Goal: Browse casually: Explore the website without a specific task or goal

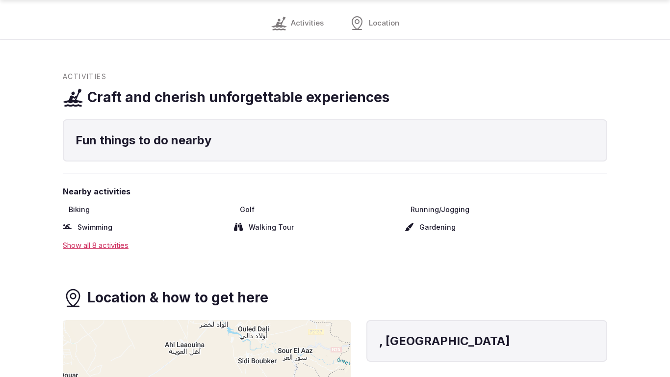
scroll to position [1038, 0]
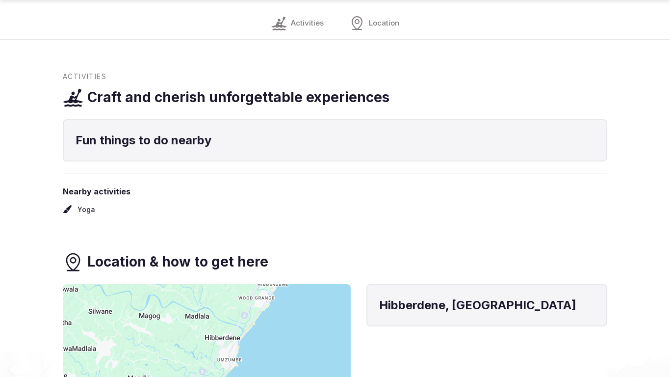
scroll to position [1038, 0]
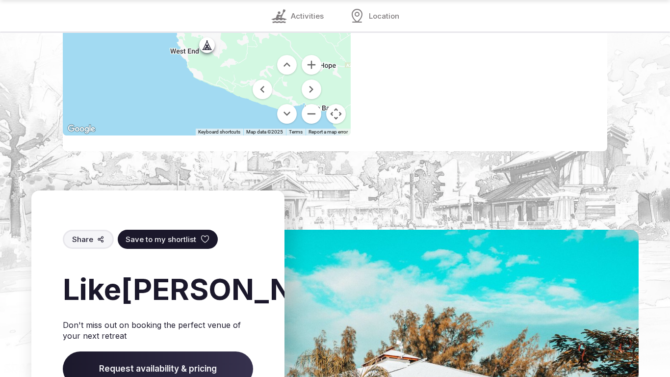
scroll to position [1329, 0]
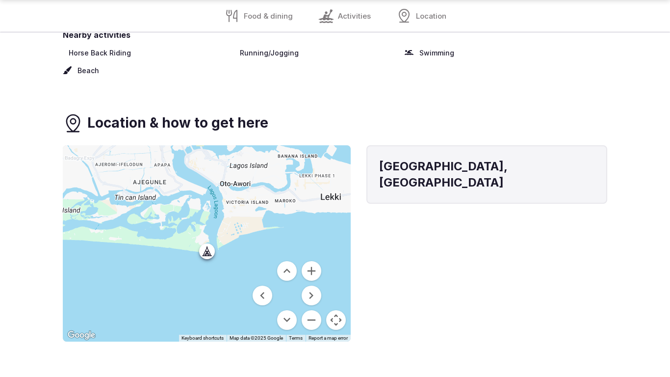
scroll to position [999, 0]
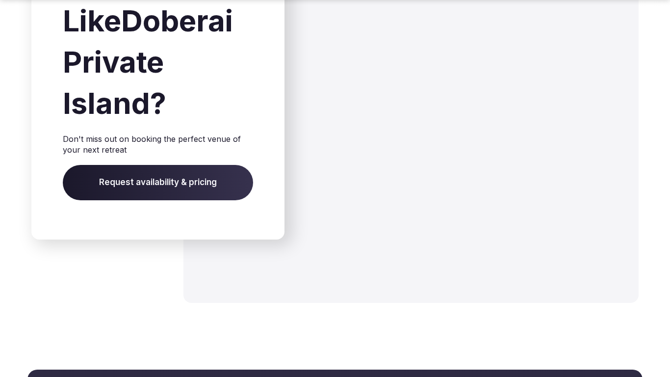
scroll to position [1351, 0]
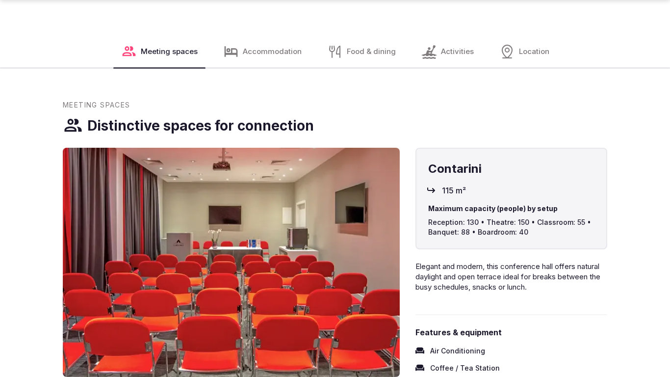
scroll to position [1394, 0]
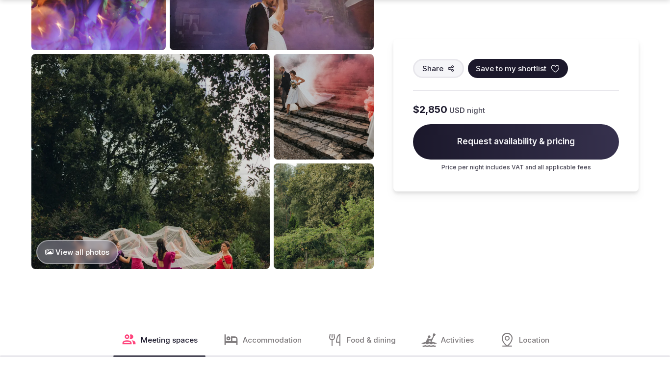
scroll to position [1392, 0]
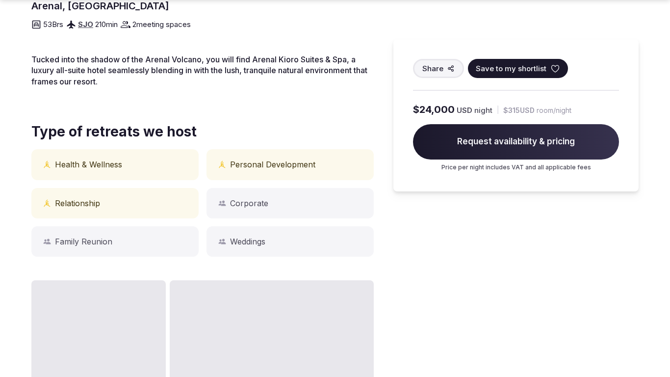
scroll to position [676, 0]
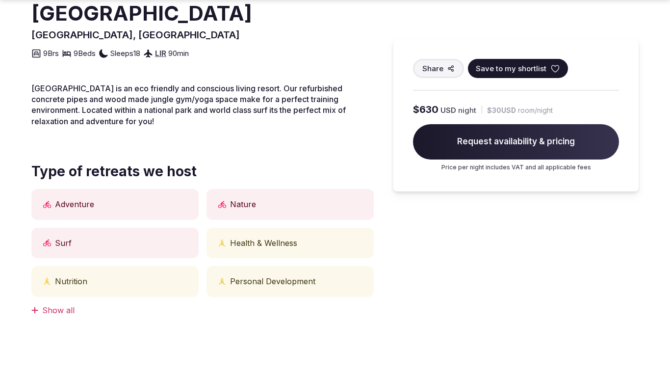
scroll to position [682, 0]
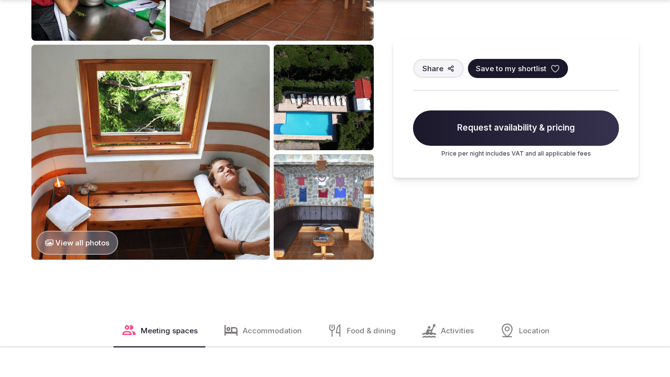
scroll to position [1394, 0]
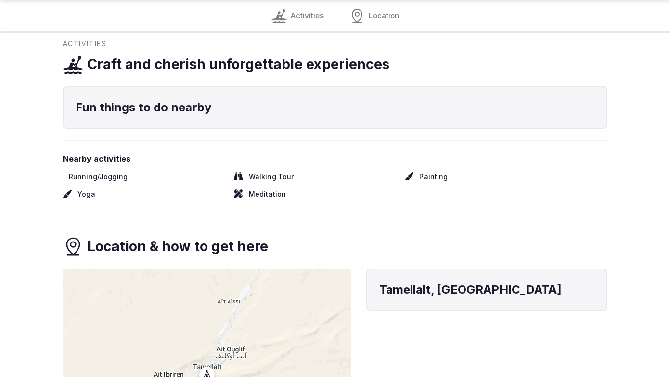
scroll to position [1006, 0]
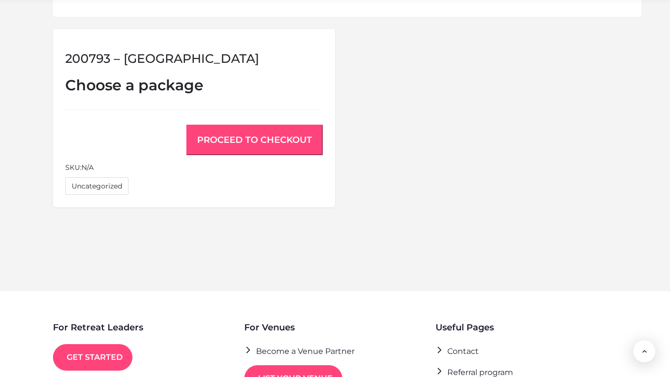
scroll to position [813, 0]
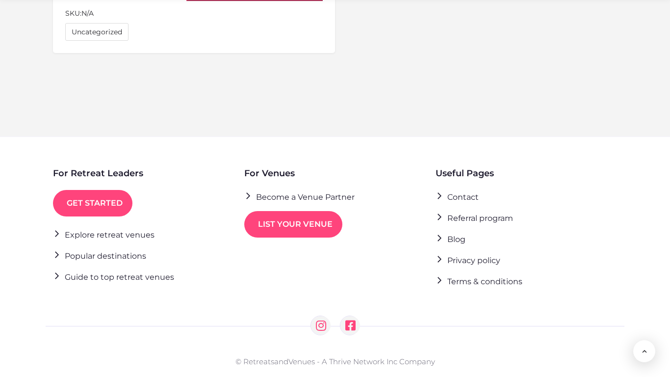
scroll to position [997, 0]
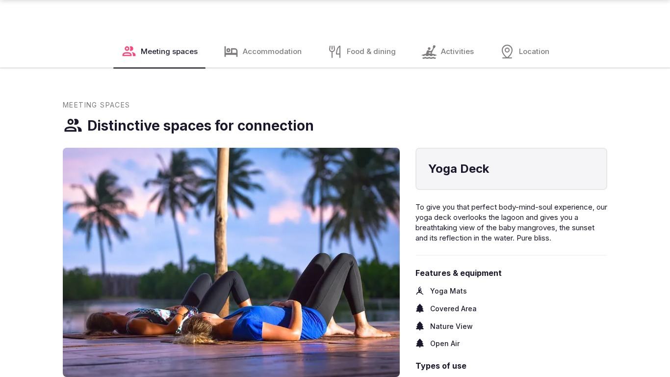
scroll to position [1394, 0]
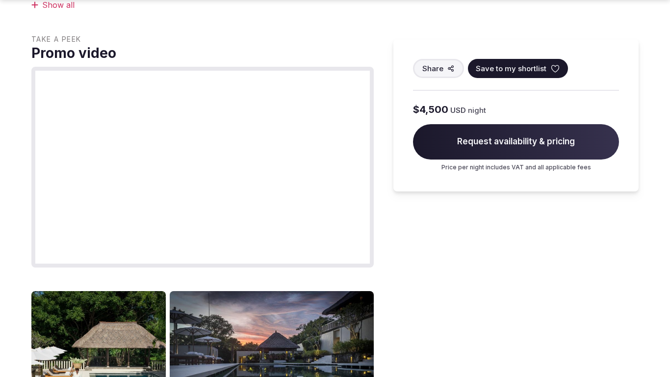
scroll to position [1009, 0]
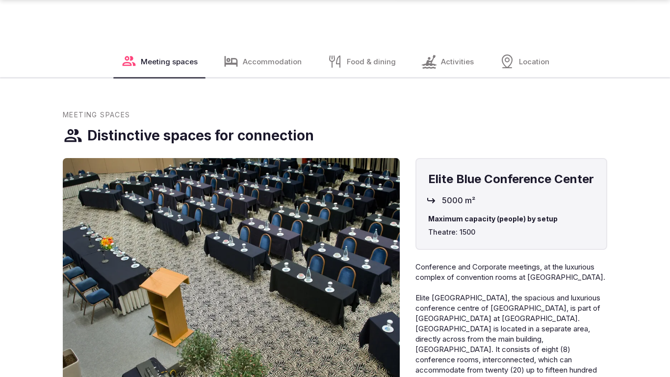
scroll to position [1394, 0]
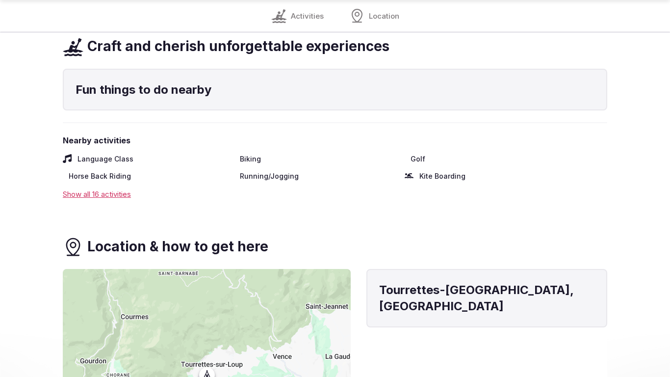
scroll to position [999, 0]
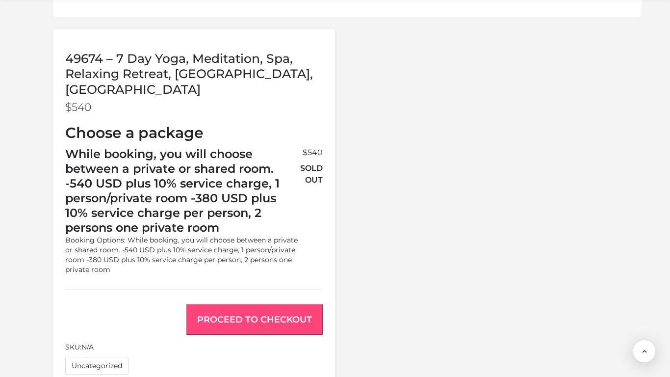
scroll to position [978, 0]
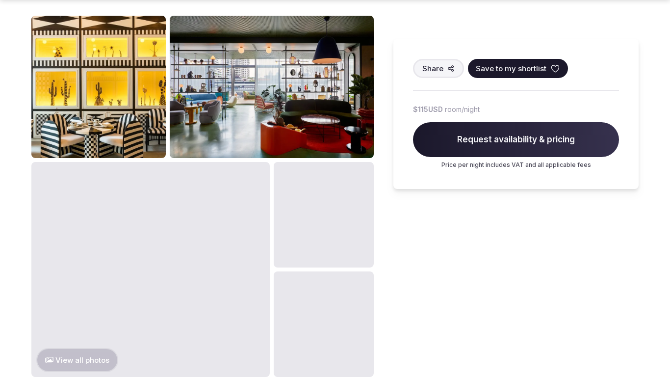
scroll to position [1038, 0]
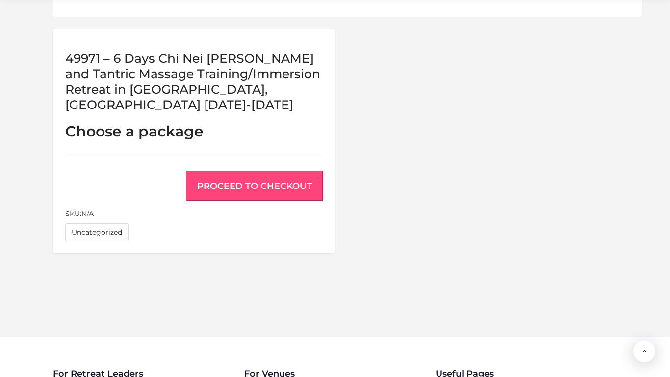
scroll to position [844, 0]
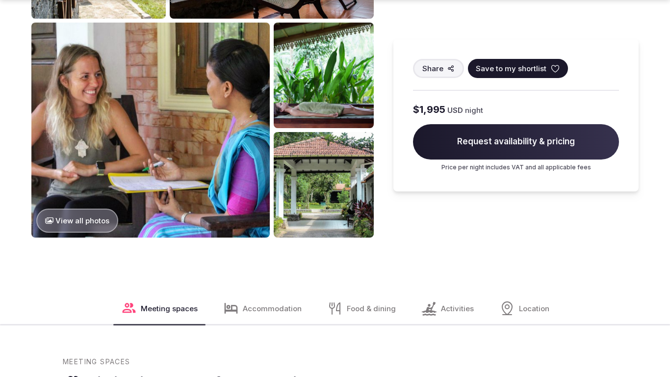
scroll to position [1394, 0]
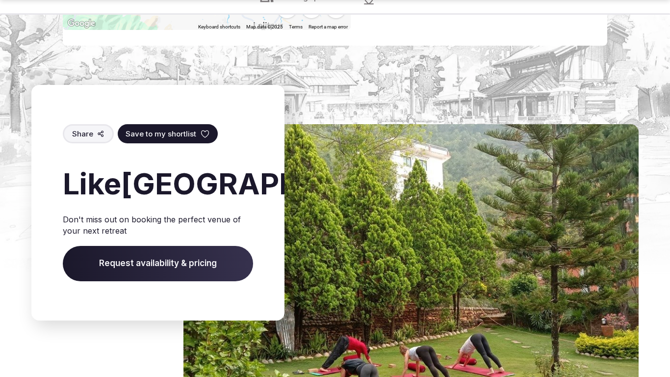
scroll to position [1380, 0]
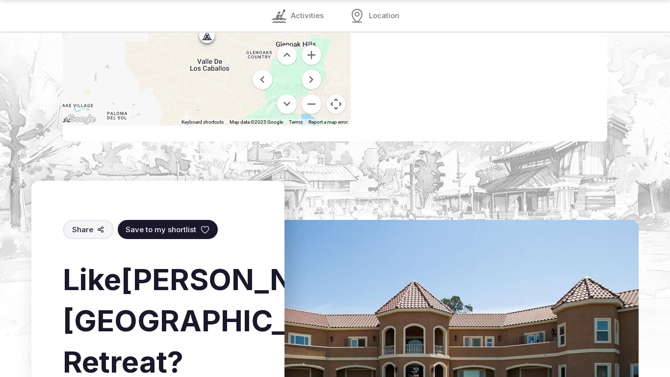
scroll to position [1329, 0]
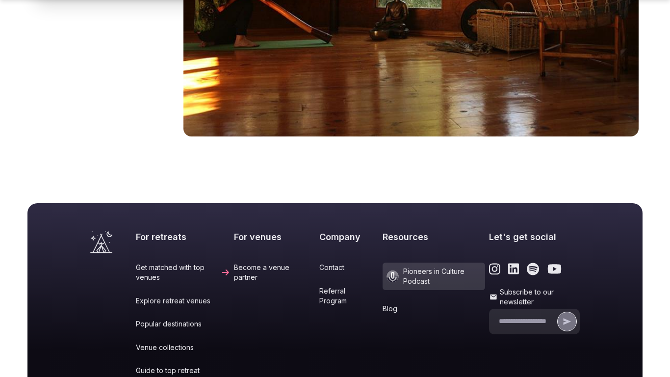
scroll to position [1185, 0]
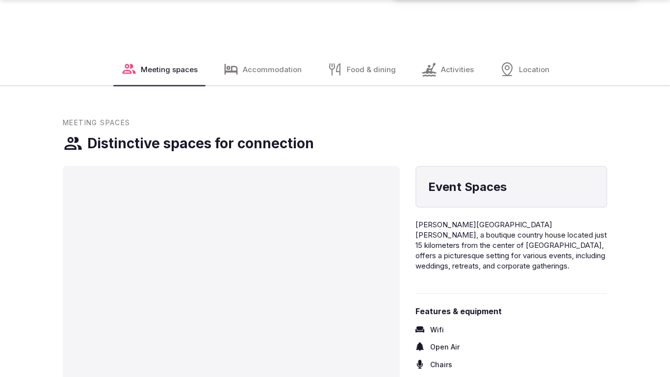
scroll to position [1394, 0]
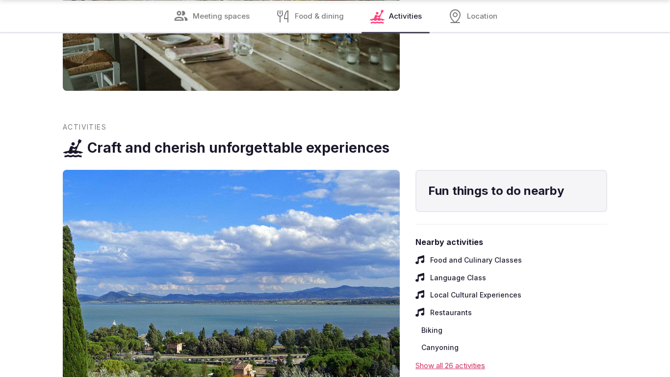
scroll to position [1325, 0]
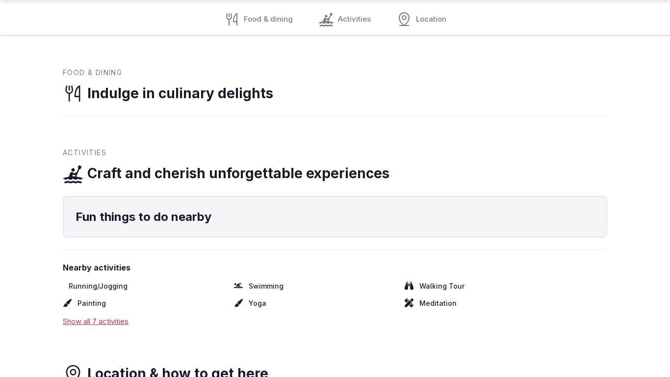
scroll to position [1038, 0]
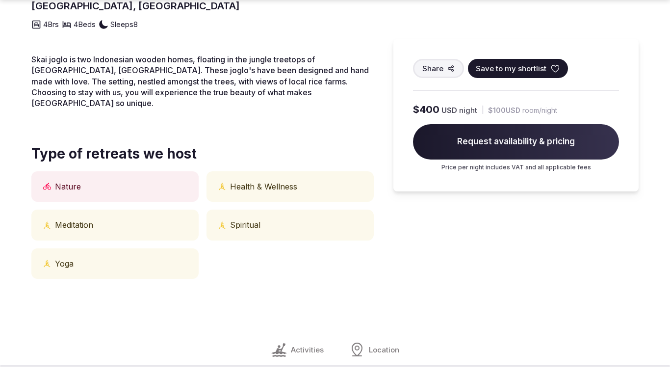
scroll to position [1006, 0]
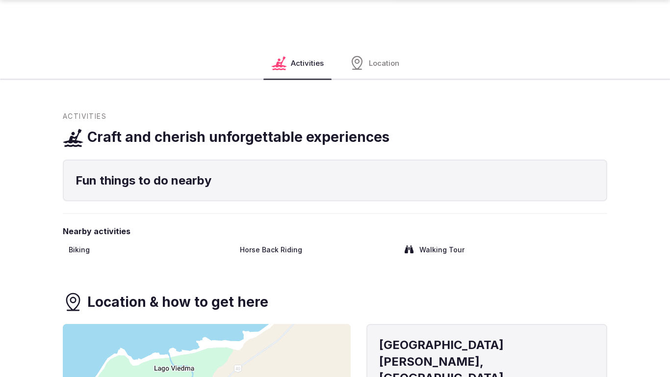
scroll to position [1038, 0]
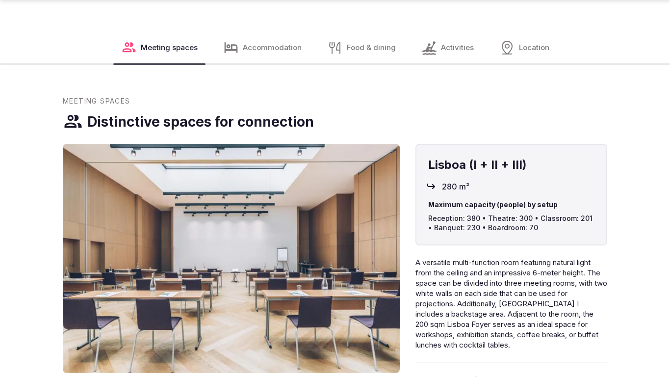
scroll to position [1394, 0]
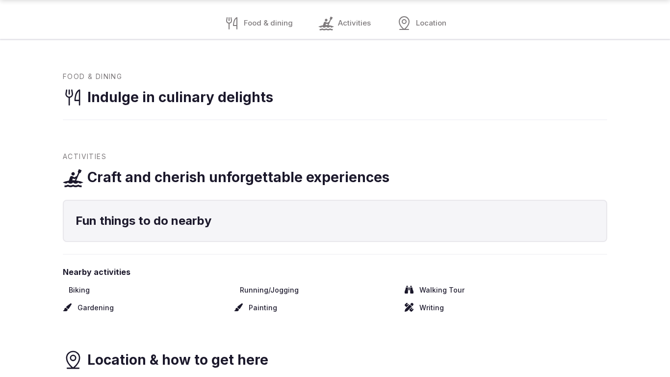
scroll to position [1038, 0]
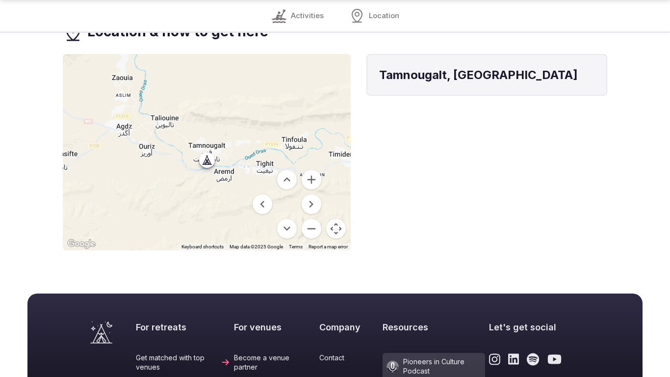
scroll to position [919, 0]
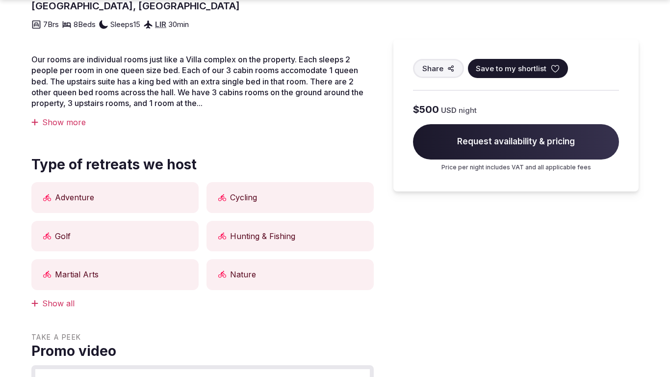
scroll to position [682, 0]
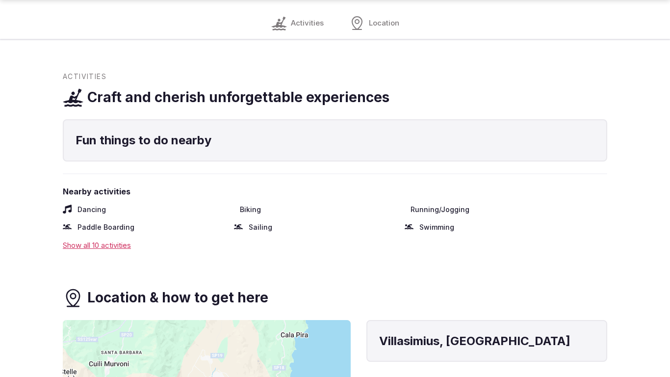
scroll to position [1038, 0]
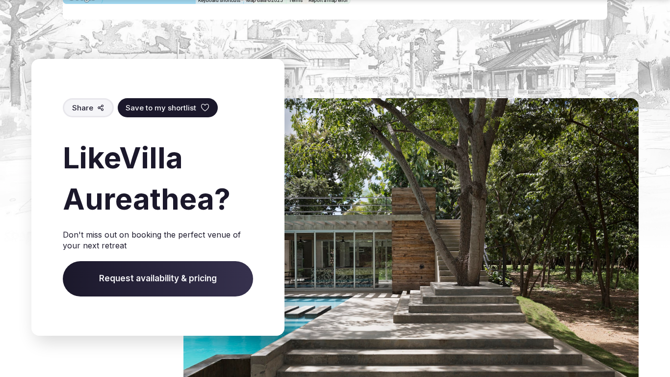
scroll to position [1362, 0]
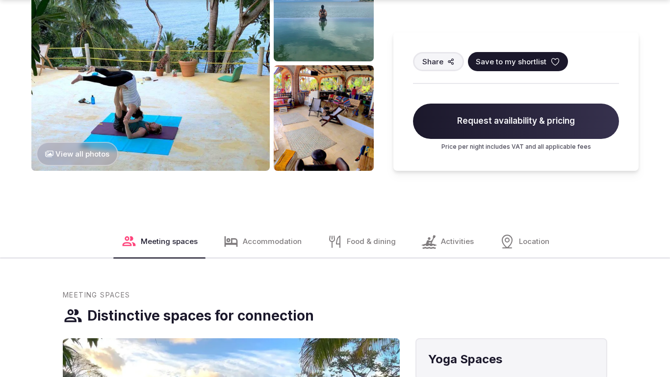
scroll to position [1394, 0]
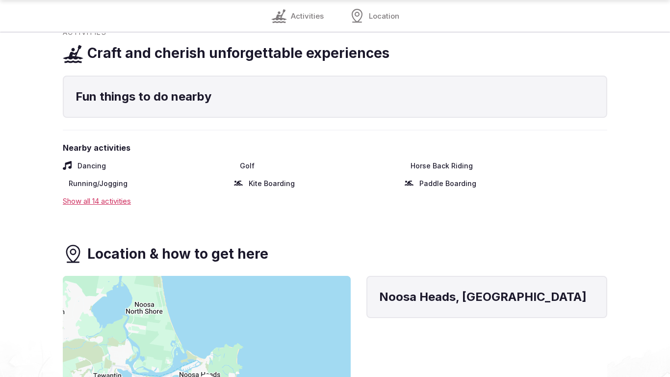
scroll to position [1006, 0]
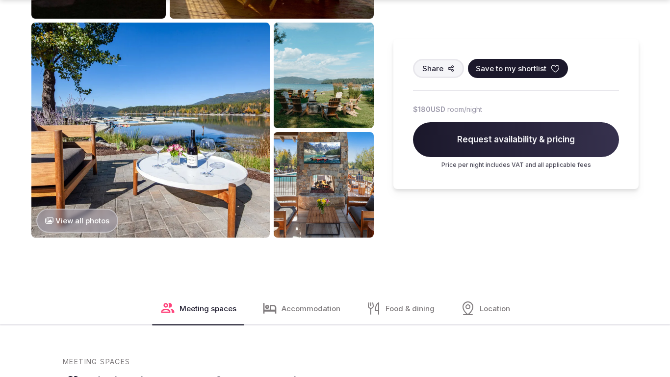
scroll to position [1394, 0]
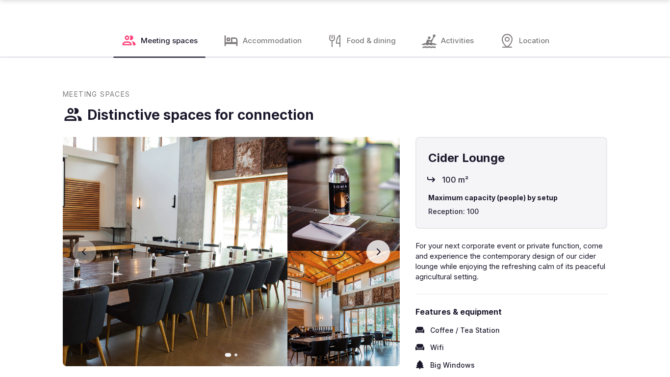
scroll to position [1394, 0]
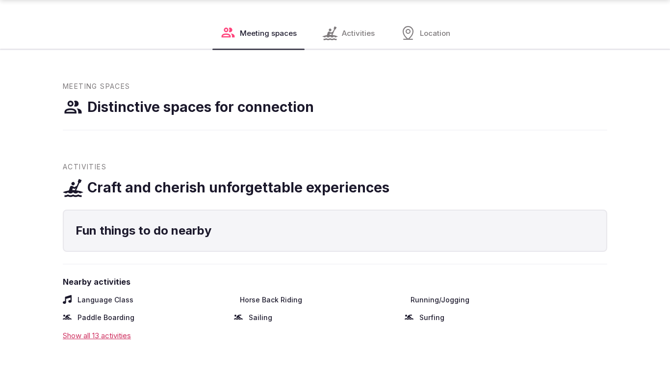
scroll to position [1006, 0]
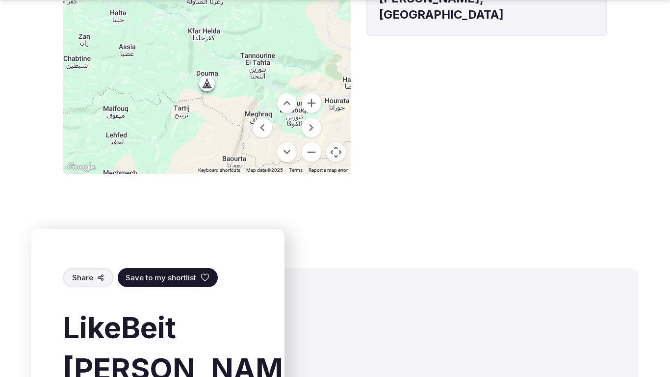
scroll to position [1038, 0]
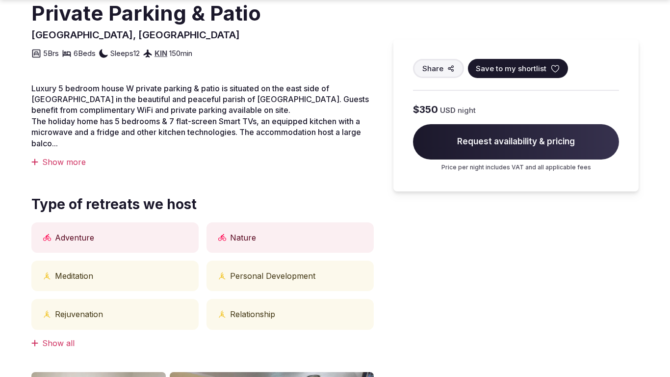
scroll to position [1038, 0]
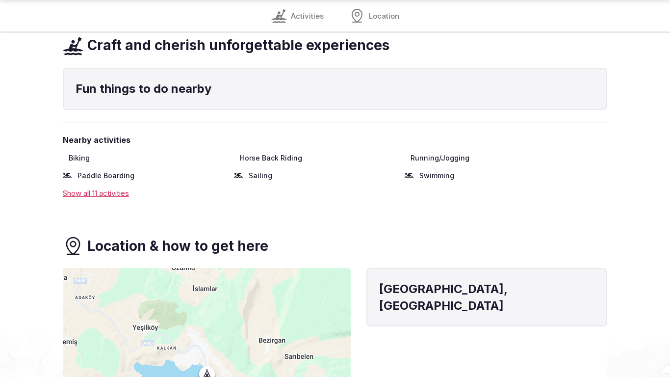
scroll to position [1006, 0]
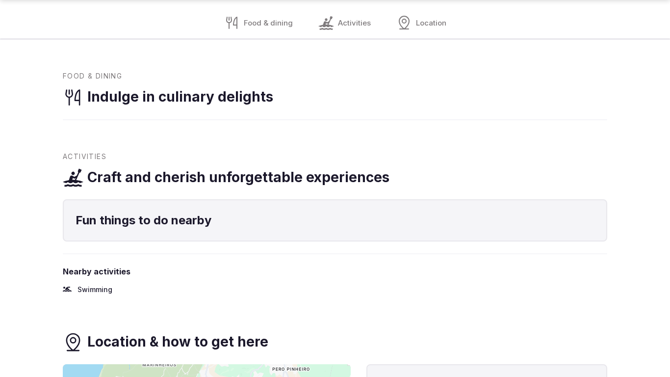
scroll to position [1009, 0]
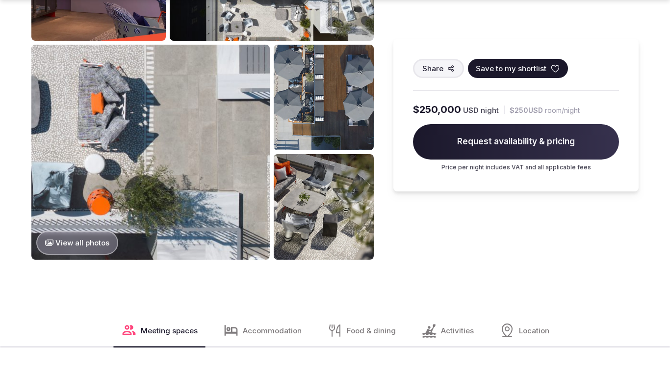
scroll to position [1394, 0]
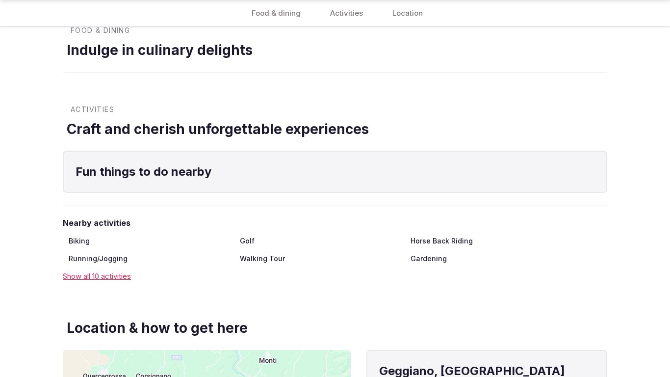
scroll to position [1011, 0]
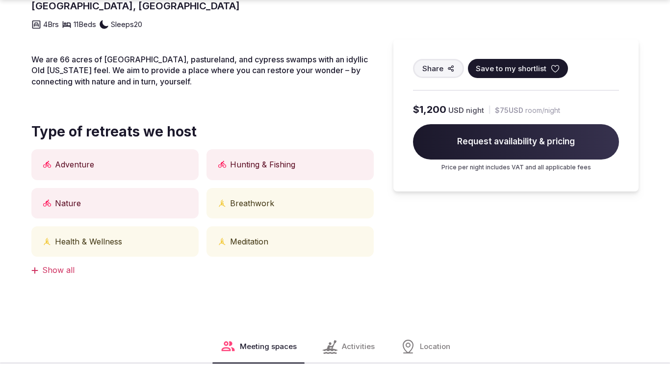
scroll to position [682, 0]
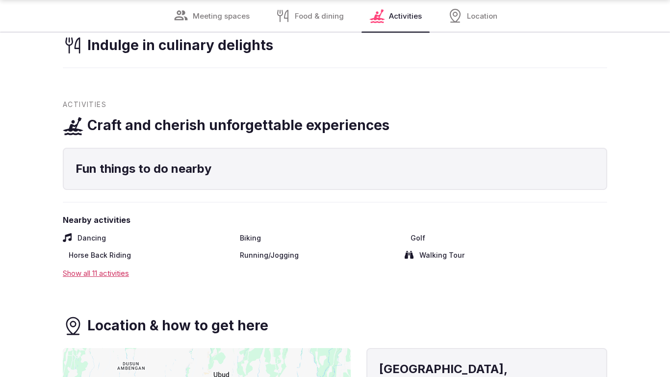
scroll to position [1362, 0]
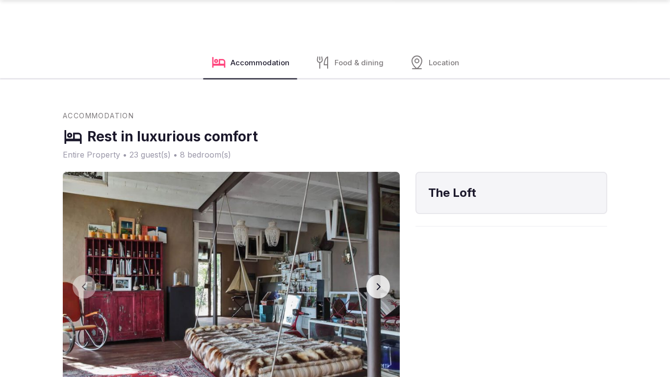
scroll to position [1394, 0]
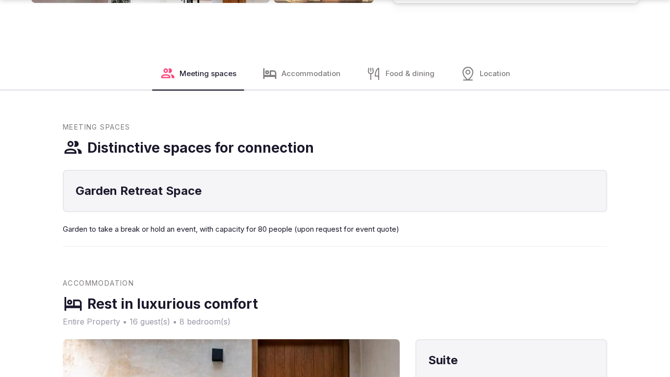
scroll to position [1394, 0]
